Goal: Check status: Check status

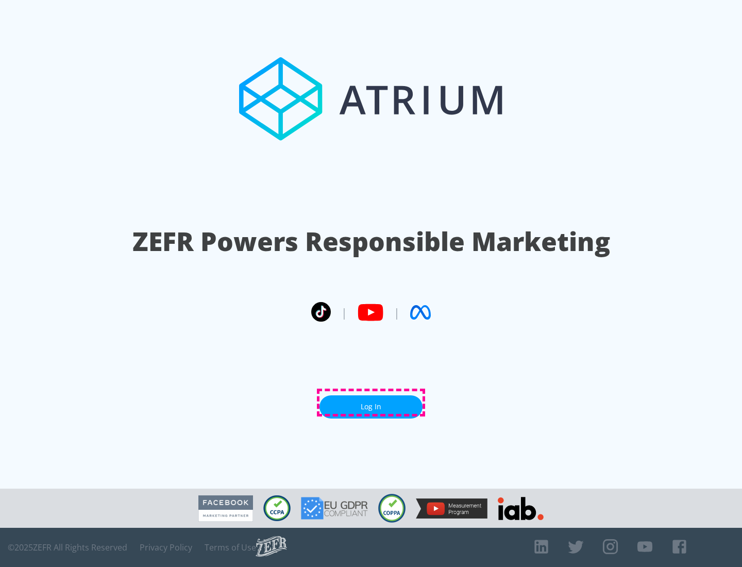
click at [371, 402] on link "Log In" at bounding box center [370, 406] width 103 height 23
